Goal: Find specific page/section: Find specific page/section

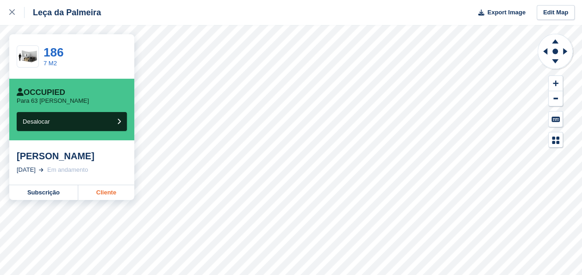
click at [108, 193] on link "Cliente" at bounding box center [106, 192] width 56 height 15
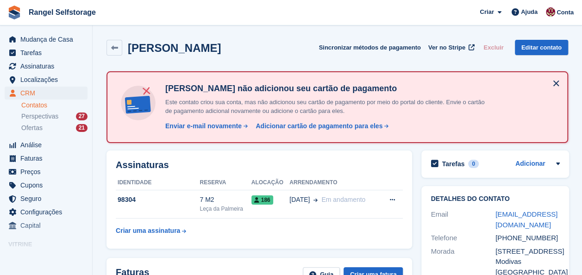
scroll to position [46, 0]
